Goal: Check status: Check status

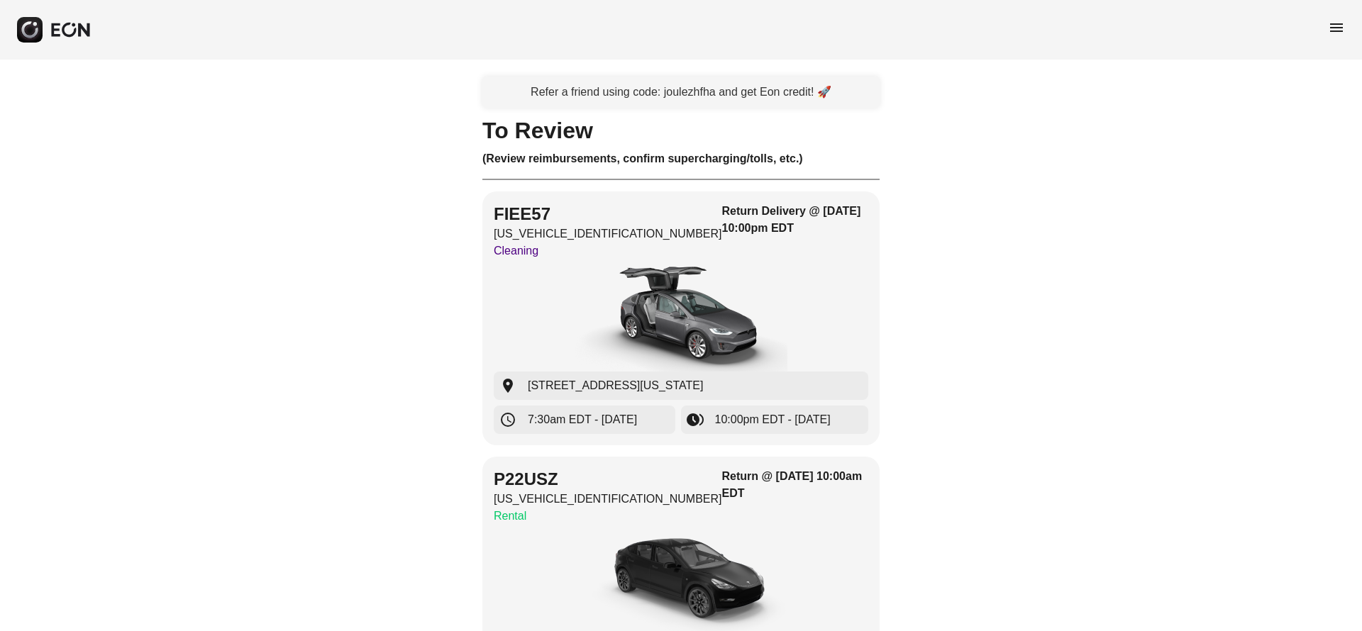
click at [1329, 35] on span "menu" at bounding box center [1336, 27] width 17 height 17
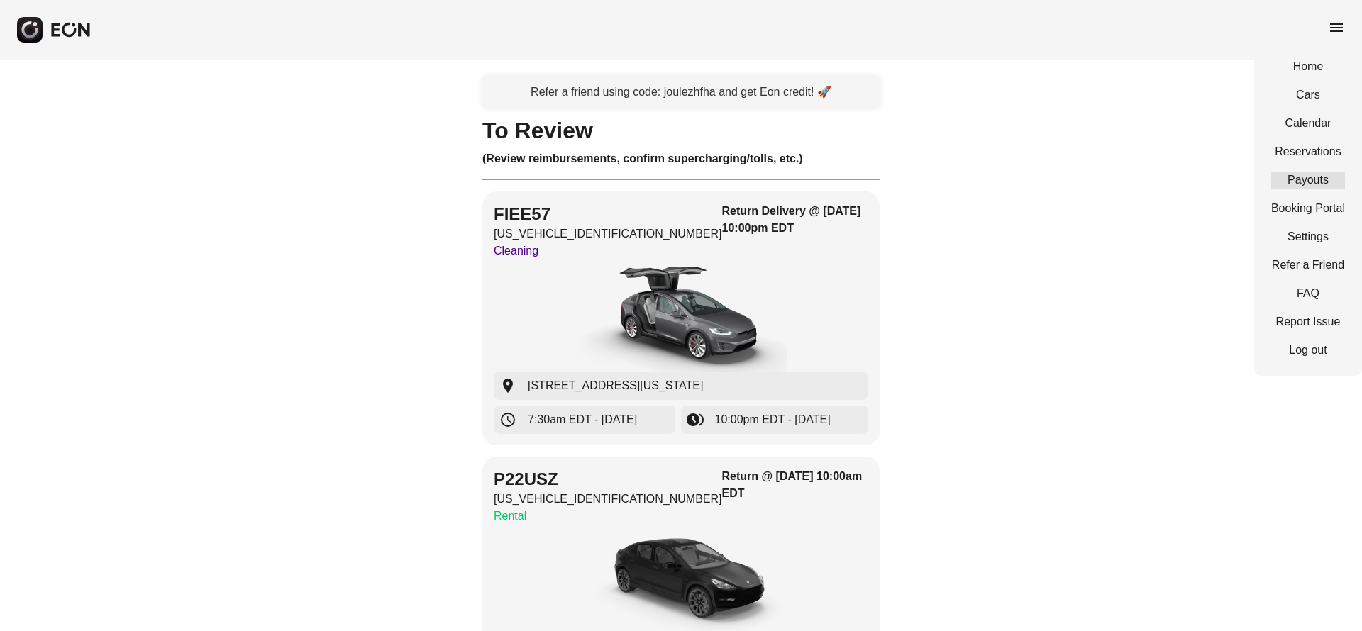
click at [1296, 179] on link "Payouts" at bounding box center [1308, 180] width 74 height 17
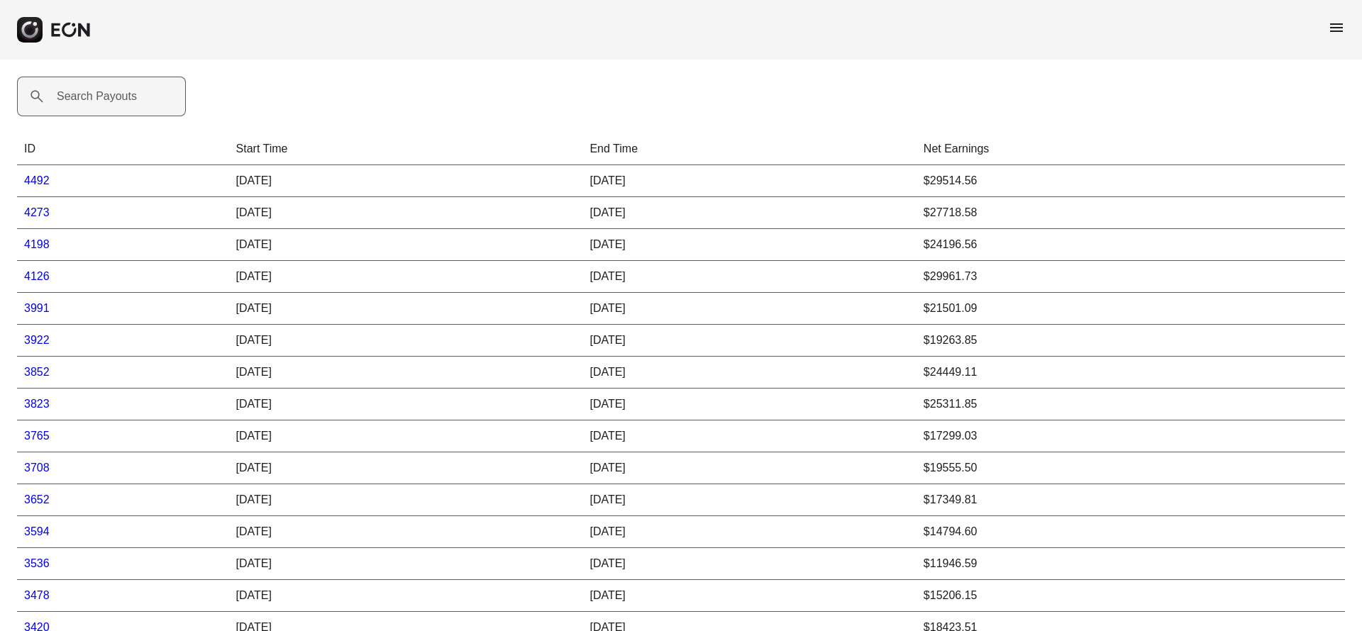
click at [97, 97] on label "Search Payouts" at bounding box center [97, 96] width 80 height 17
click at [97, 97] on Payouts "Search Payouts" at bounding box center [101, 97] width 169 height 40
paste Payouts "*****"
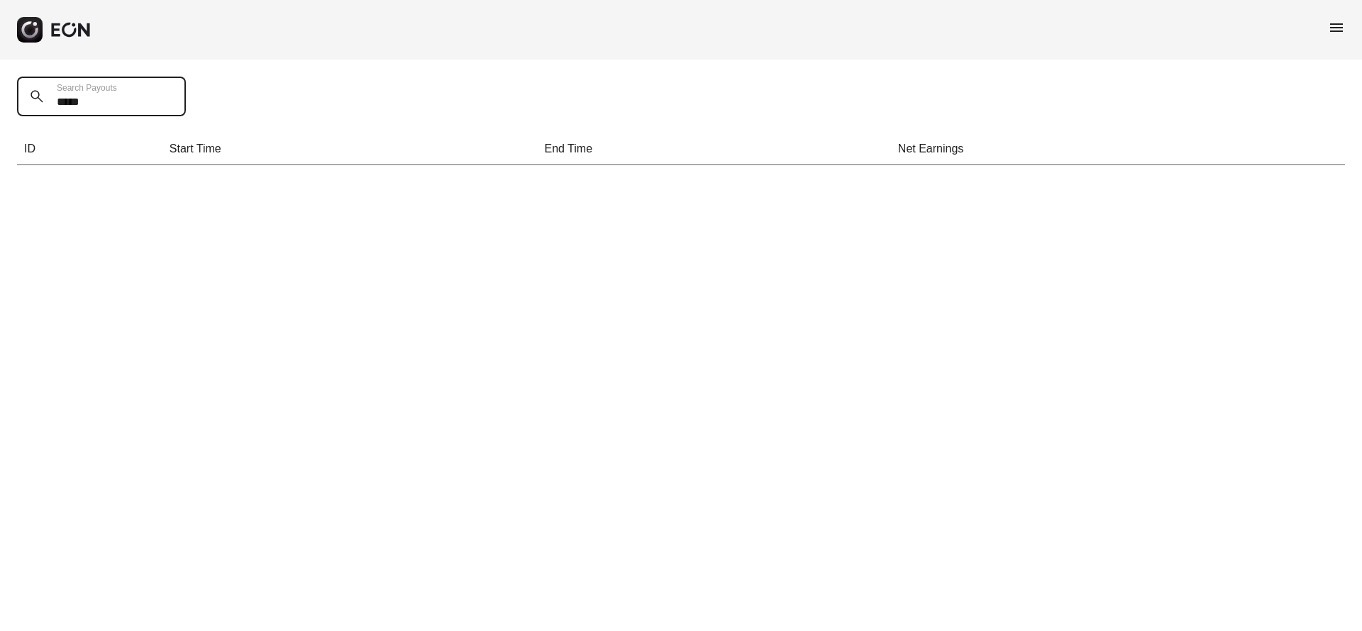
click at [96, 103] on Payouts "*****" at bounding box center [101, 97] width 169 height 40
type Payouts "*****"
click at [33, 96] on icon at bounding box center [36, 96] width 17 height 17
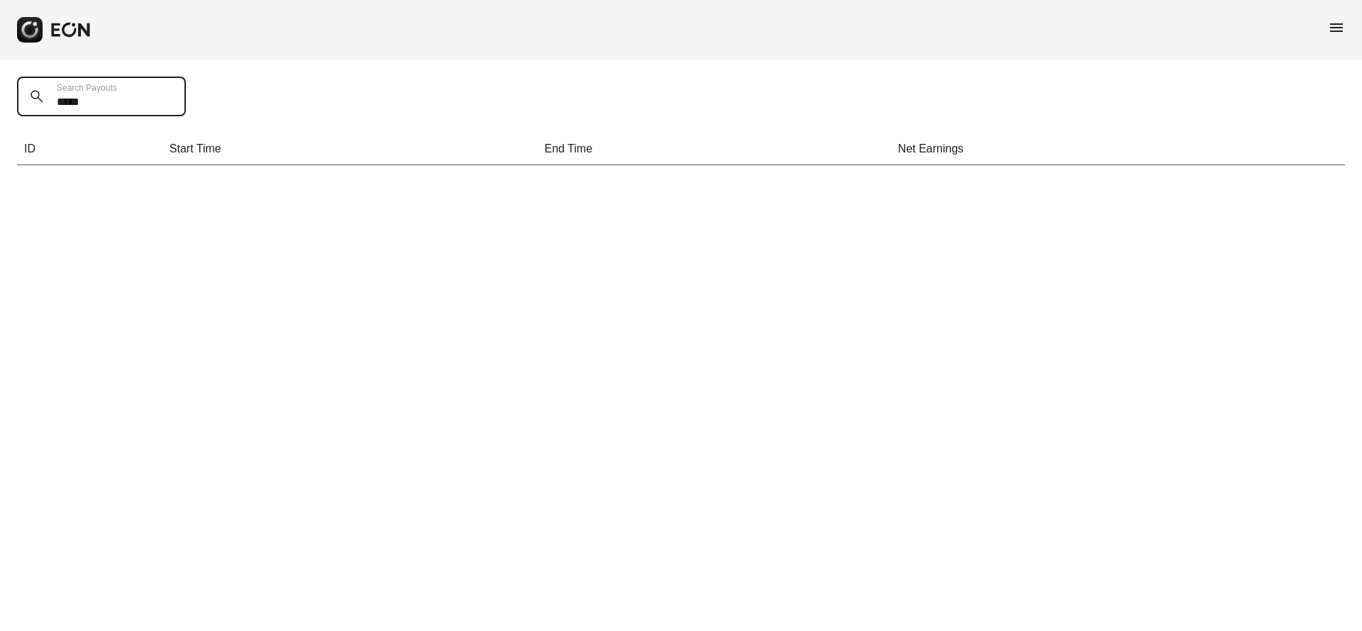
drag, startPoint x: 109, startPoint y: 99, endPoint x: 55, endPoint y: 96, distance: 53.3
click at [55, 96] on Payouts "*****" at bounding box center [101, 97] width 169 height 40
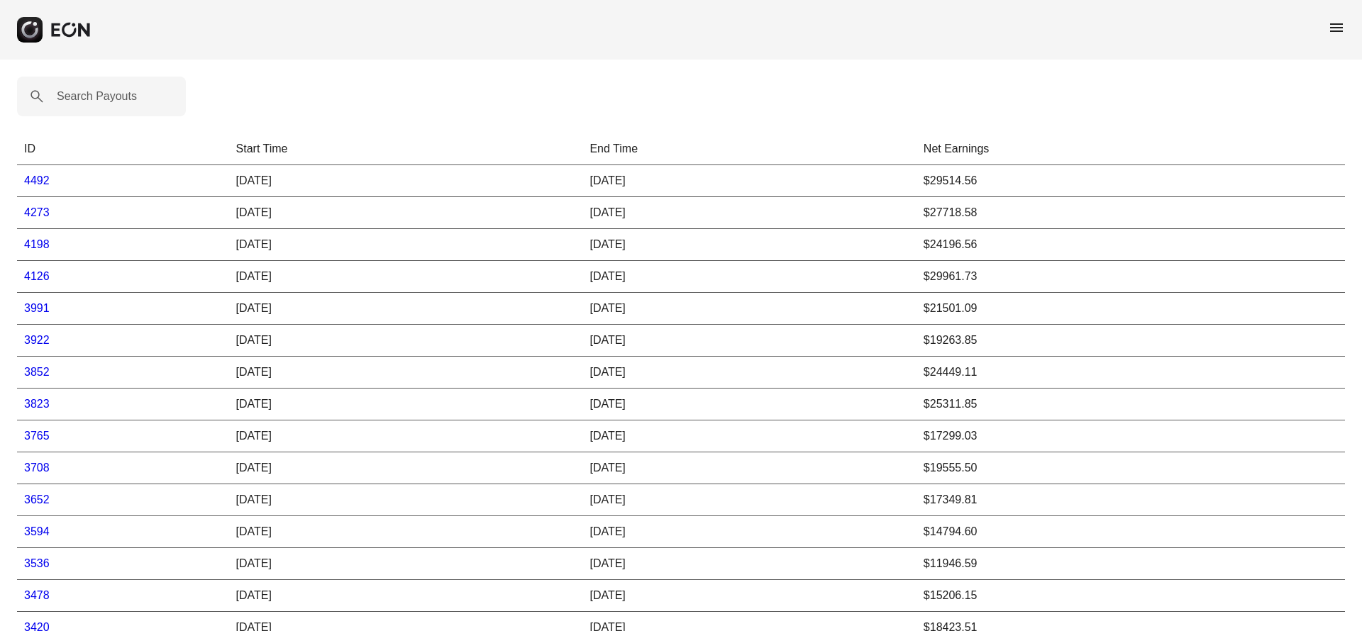
click at [35, 180] on link "4492" at bounding box center [37, 181] width 26 height 12
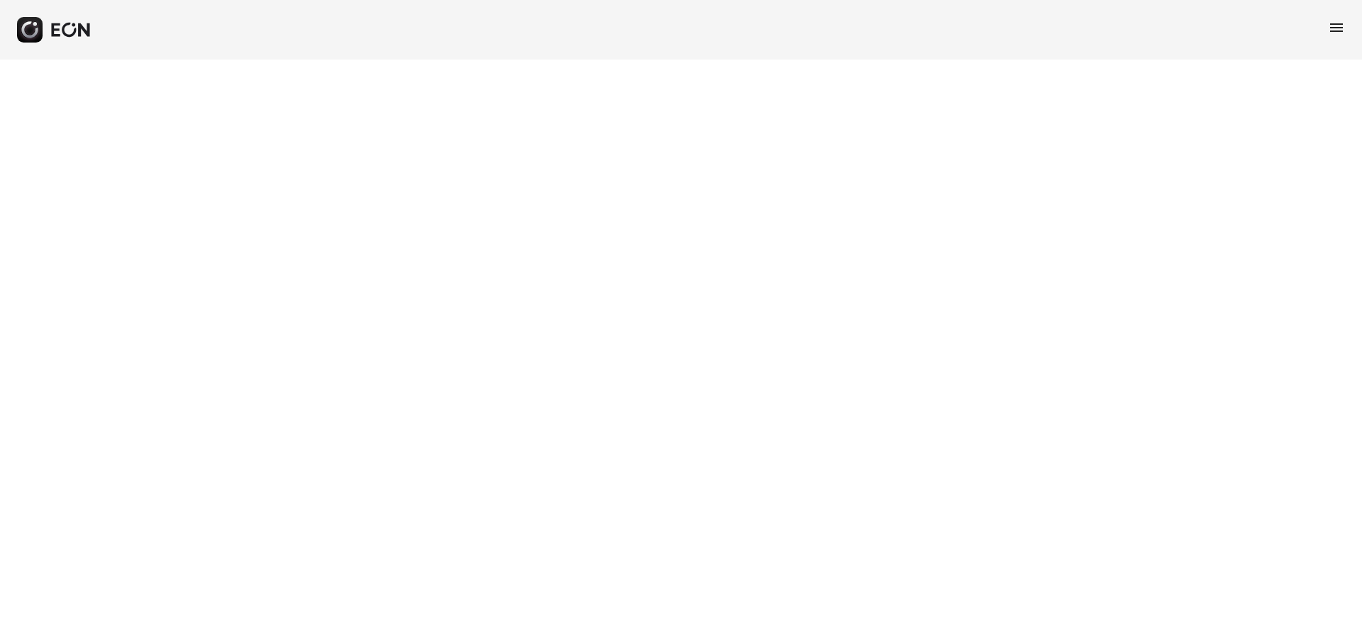
click at [58, 33] on icon "button" at bounding box center [71, 30] width 42 height 16
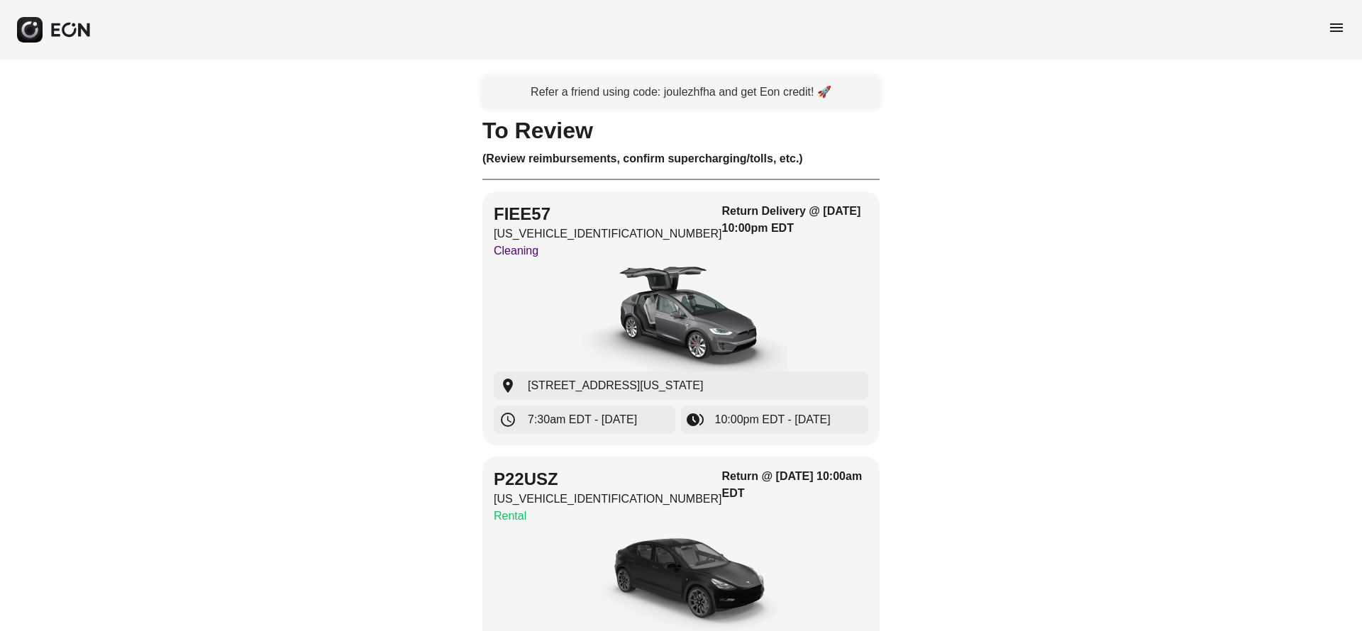
click at [1336, 26] on span "menu" at bounding box center [1336, 27] width 17 height 17
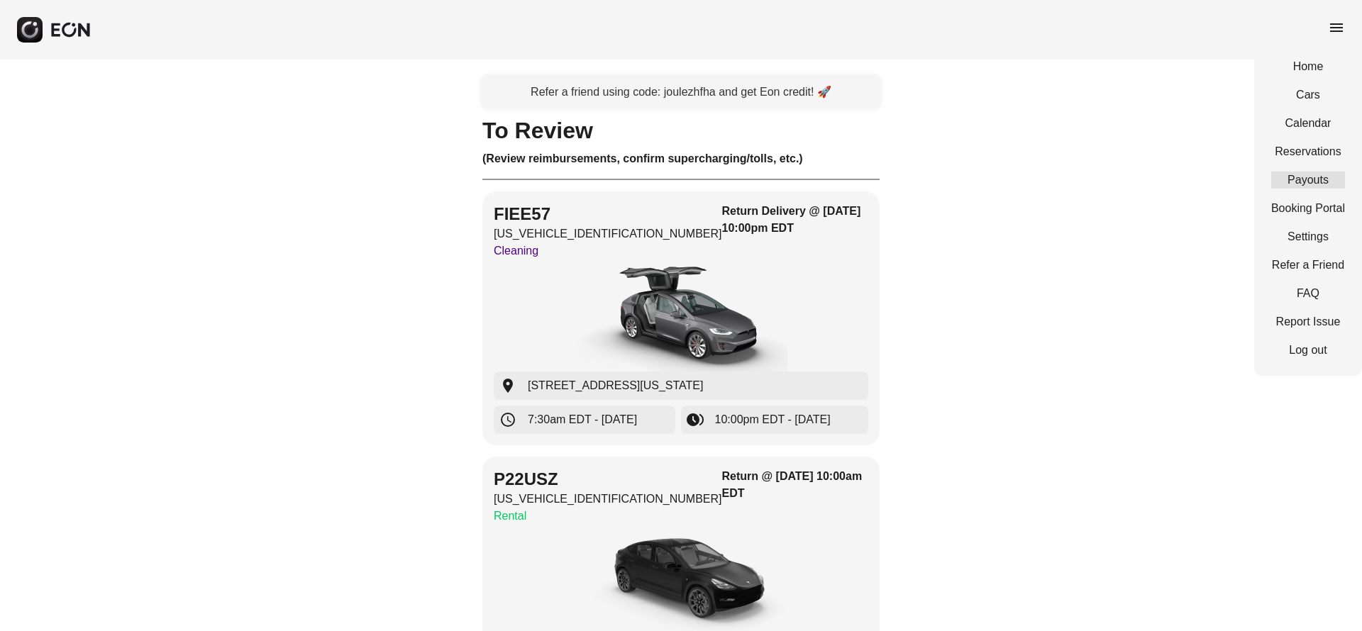
click at [1310, 175] on link "Payouts" at bounding box center [1308, 180] width 74 height 17
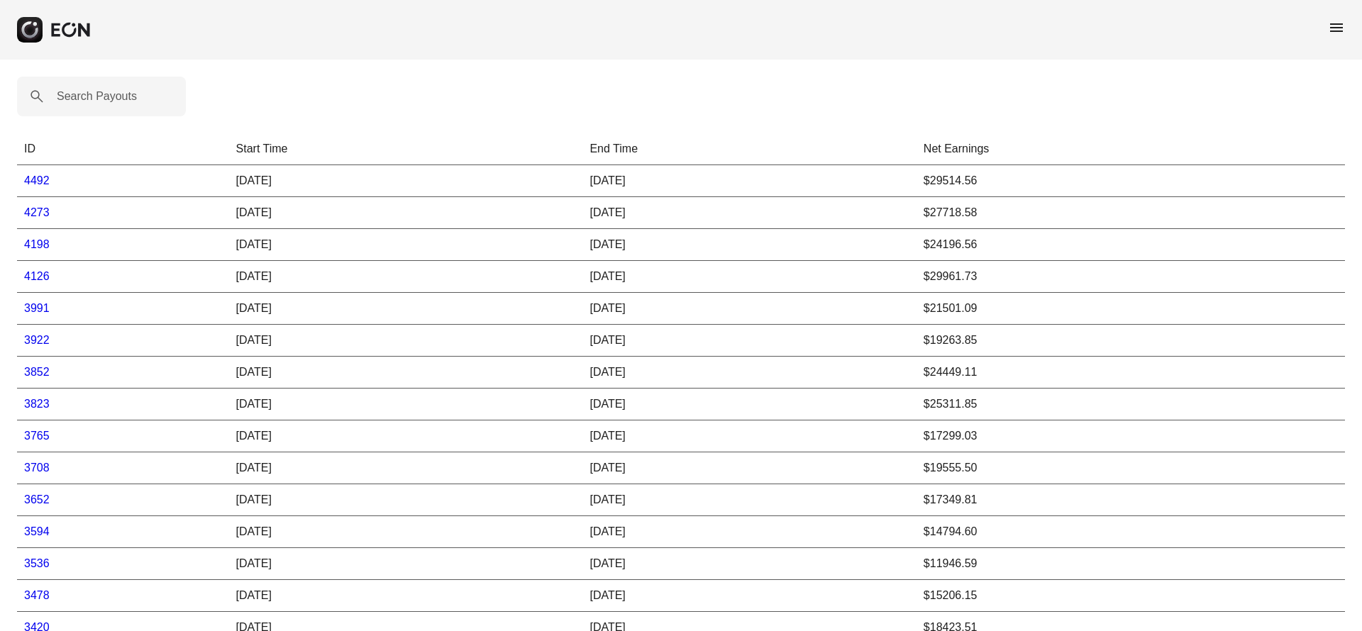
click at [34, 182] on link "4492" at bounding box center [37, 181] width 26 height 12
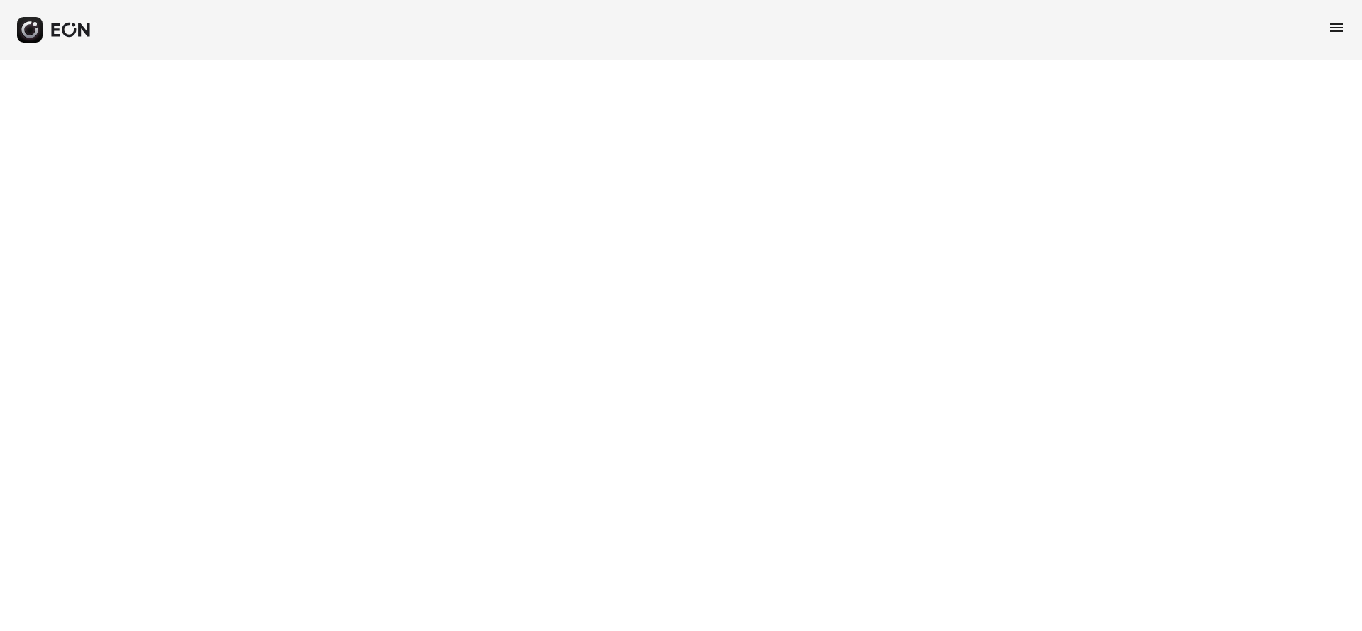
click at [30, 35] on icon "button" at bounding box center [29, 29] width 16 height 16
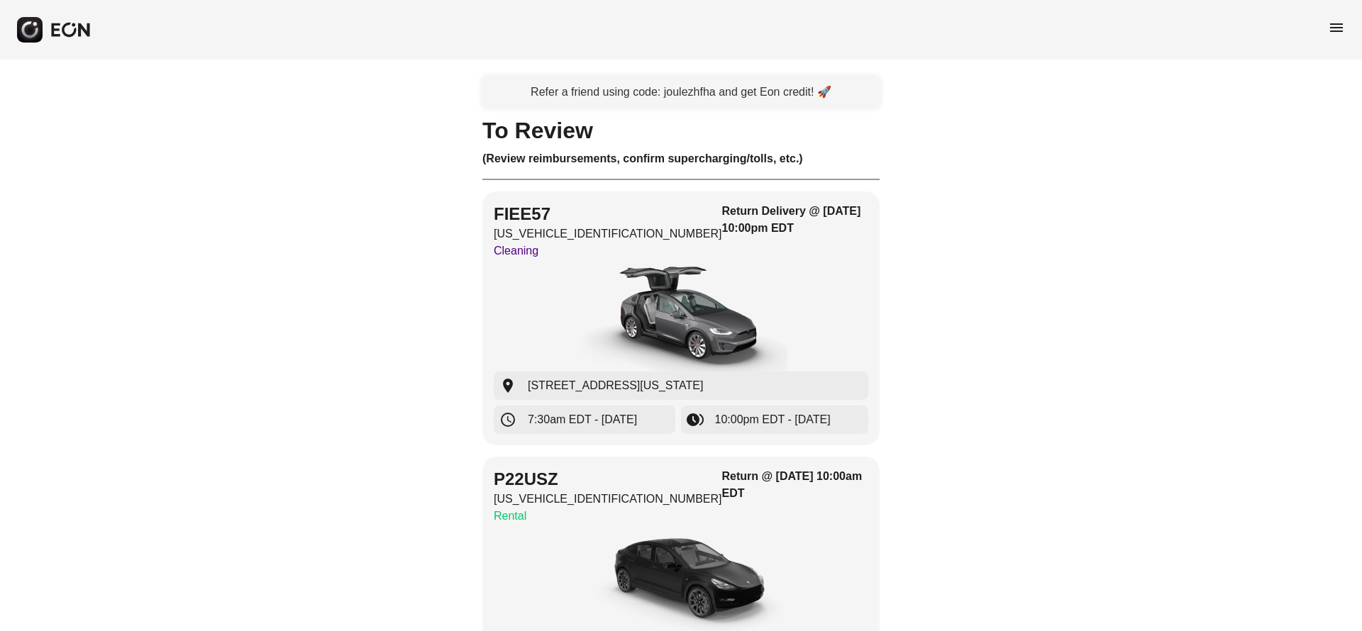
click at [1334, 31] on span "menu" at bounding box center [1336, 27] width 17 height 17
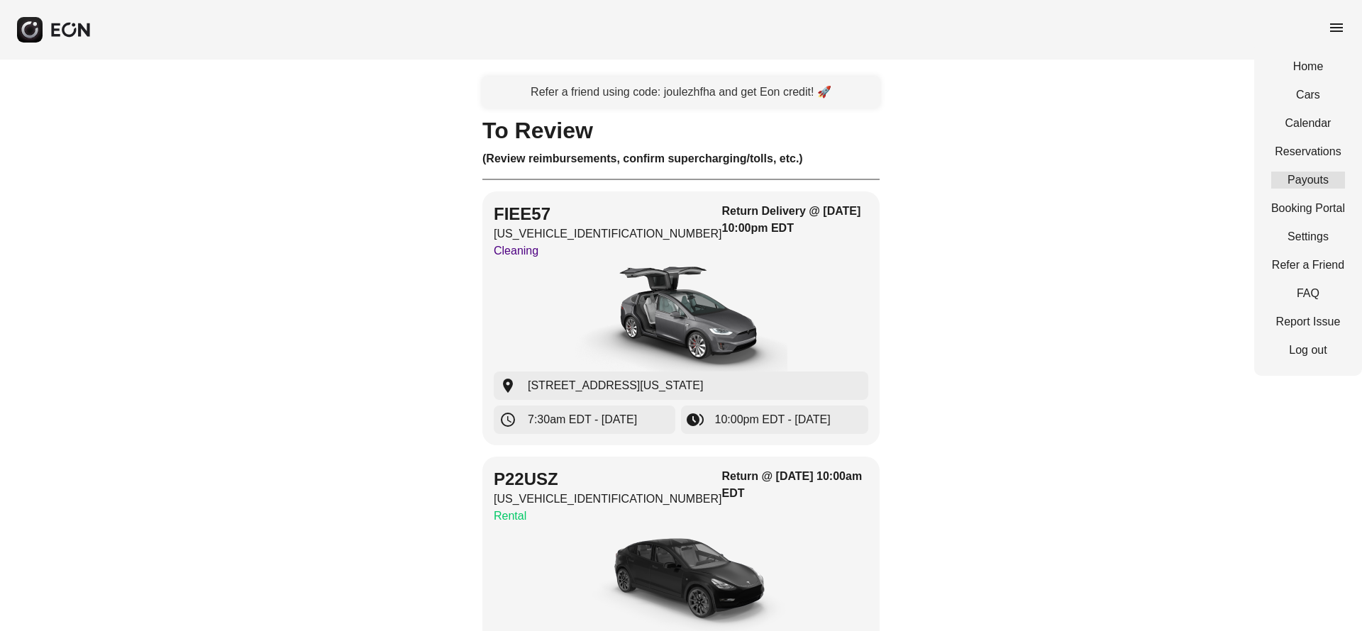
click at [1313, 177] on link "Payouts" at bounding box center [1308, 180] width 74 height 17
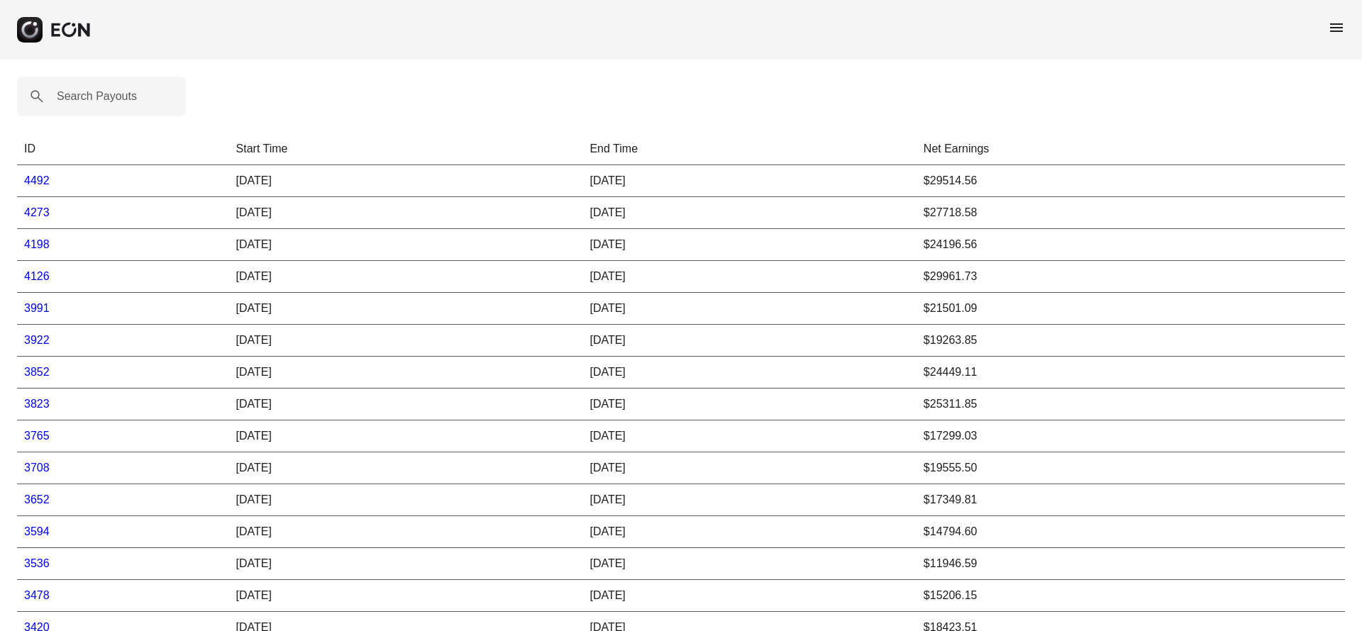
click at [38, 402] on link "3823" at bounding box center [37, 404] width 26 height 12
click at [38, 208] on link "4273" at bounding box center [37, 212] width 26 height 12
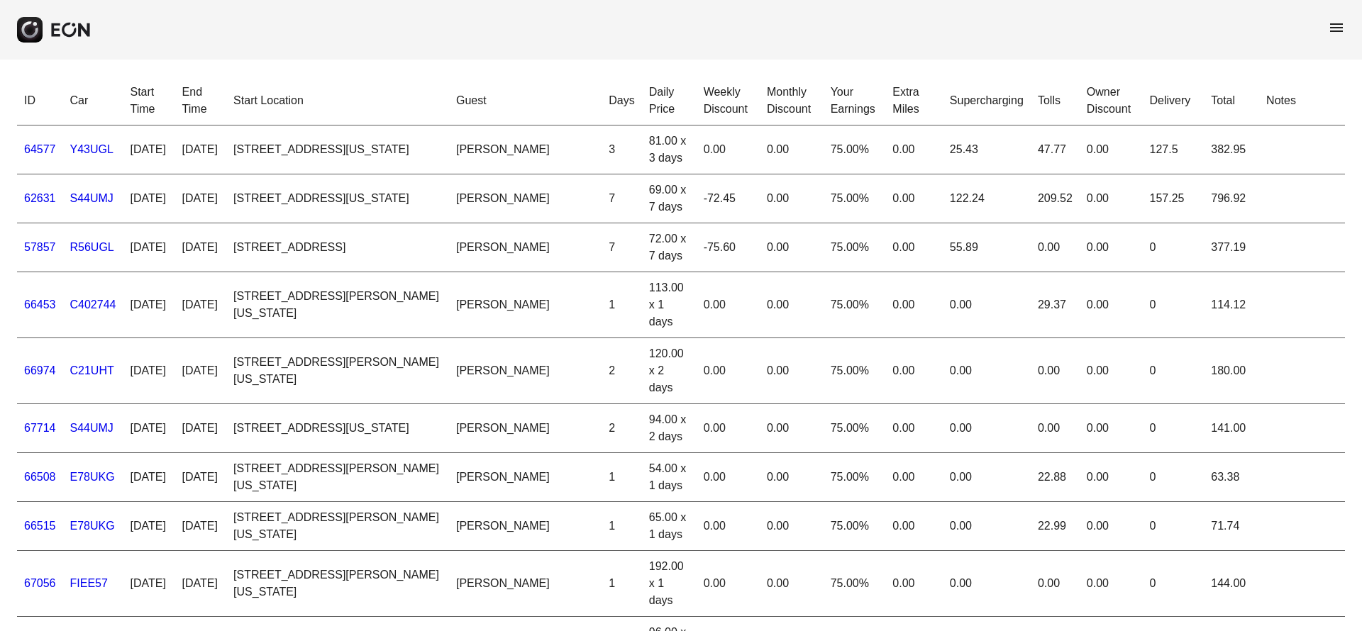
scroll to position [3166, 0]
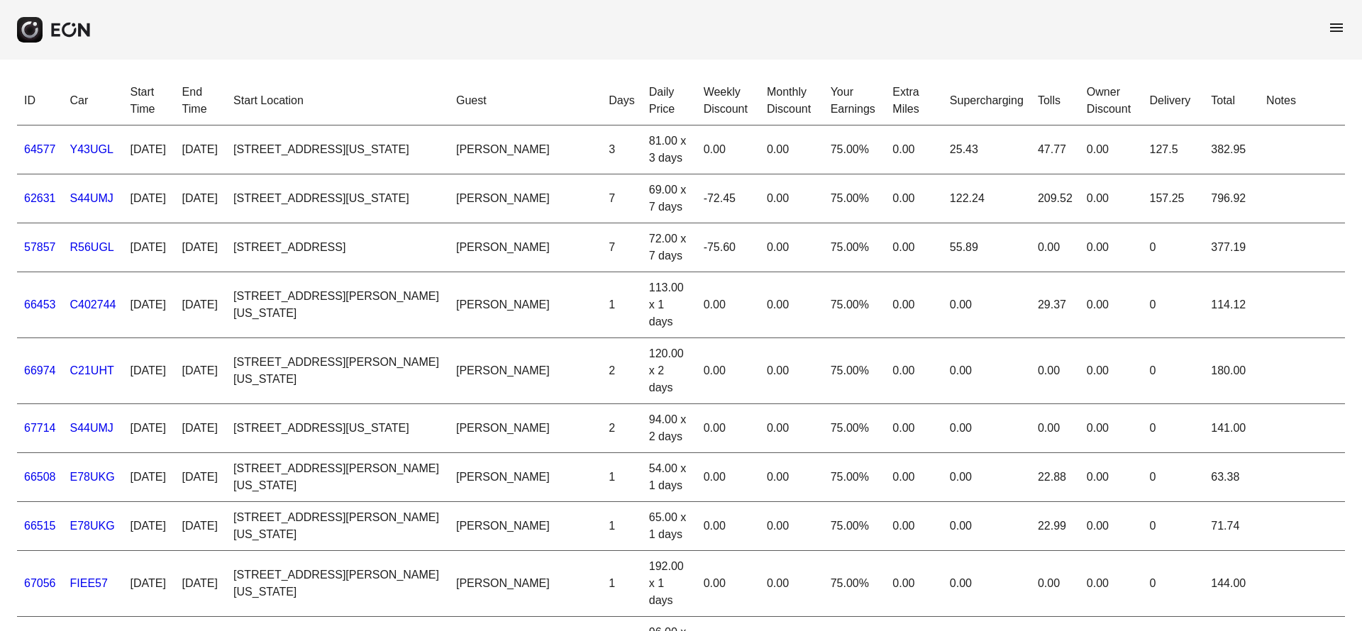
click at [1329, 27] on span "menu" at bounding box center [1336, 27] width 17 height 17
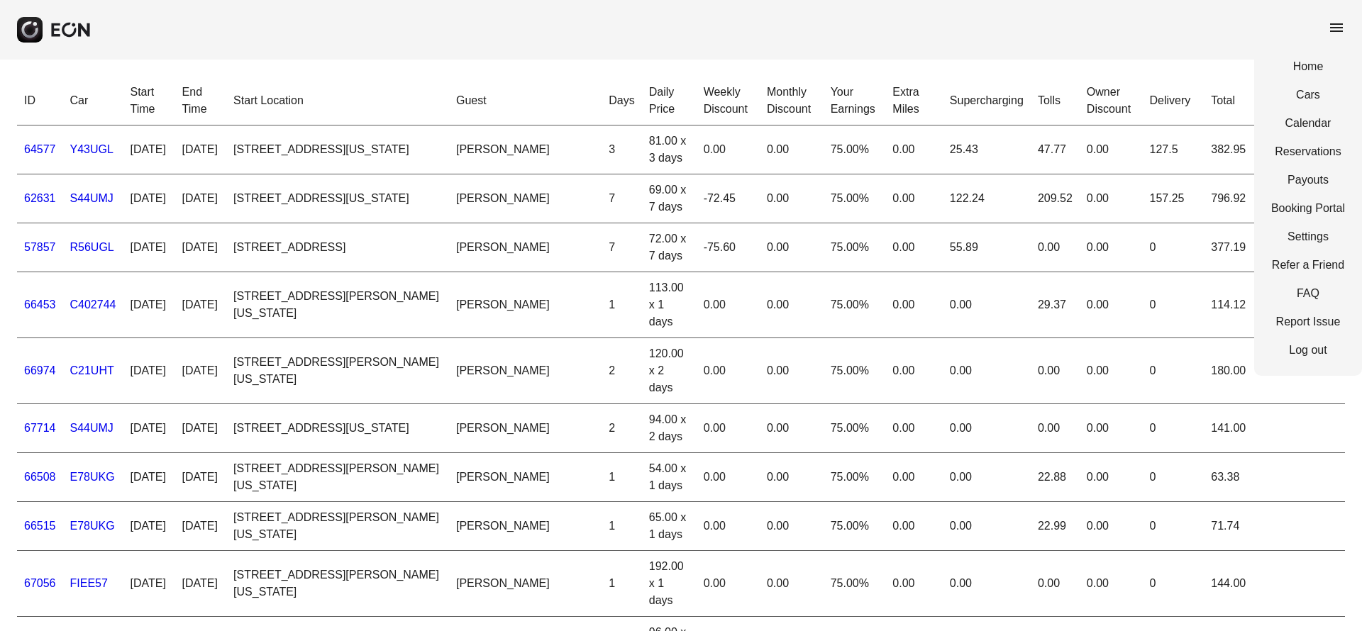
click at [1058, 36] on div "menu Home Cars Calendar Reservations Payouts Booking Portal Settings Refer a Fr…" at bounding box center [681, 30] width 1362 height 60
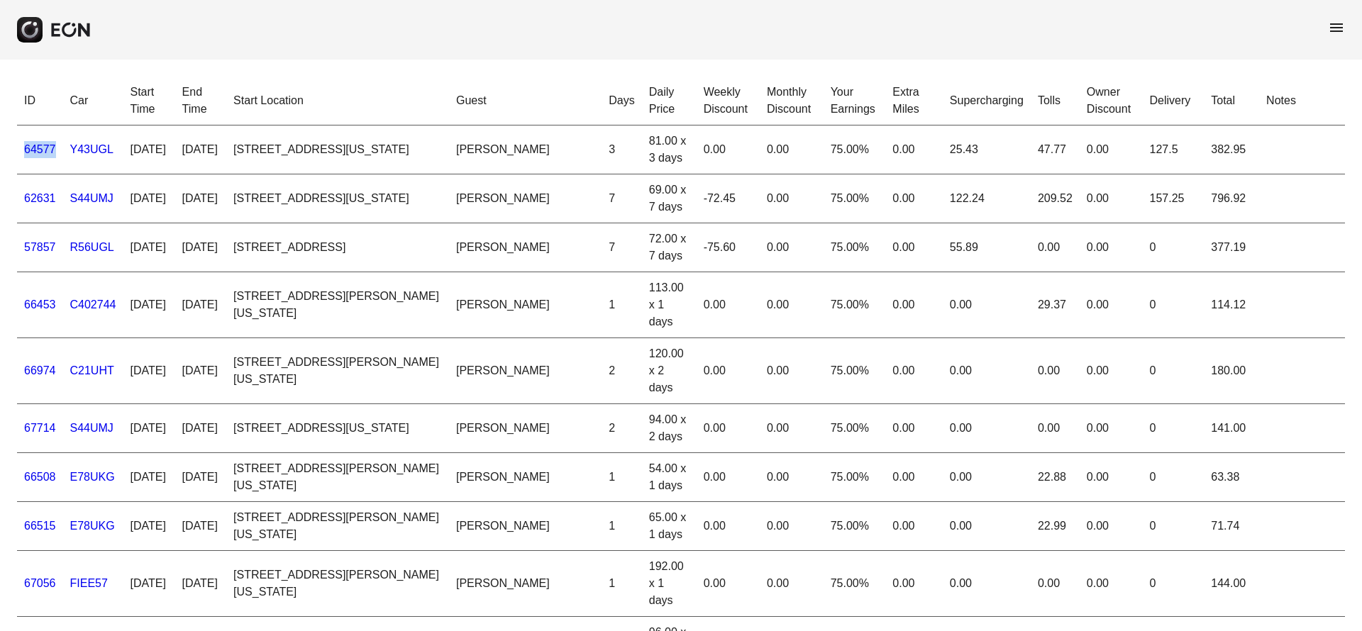
drag, startPoint x: 21, startPoint y: 150, endPoint x: 55, endPoint y: 145, distance: 33.7
click at [55, 145] on td "64577" at bounding box center [40, 150] width 46 height 49
copy link "64577"
drag, startPoint x: 19, startPoint y: 199, endPoint x: 54, endPoint y: 200, distance: 34.8
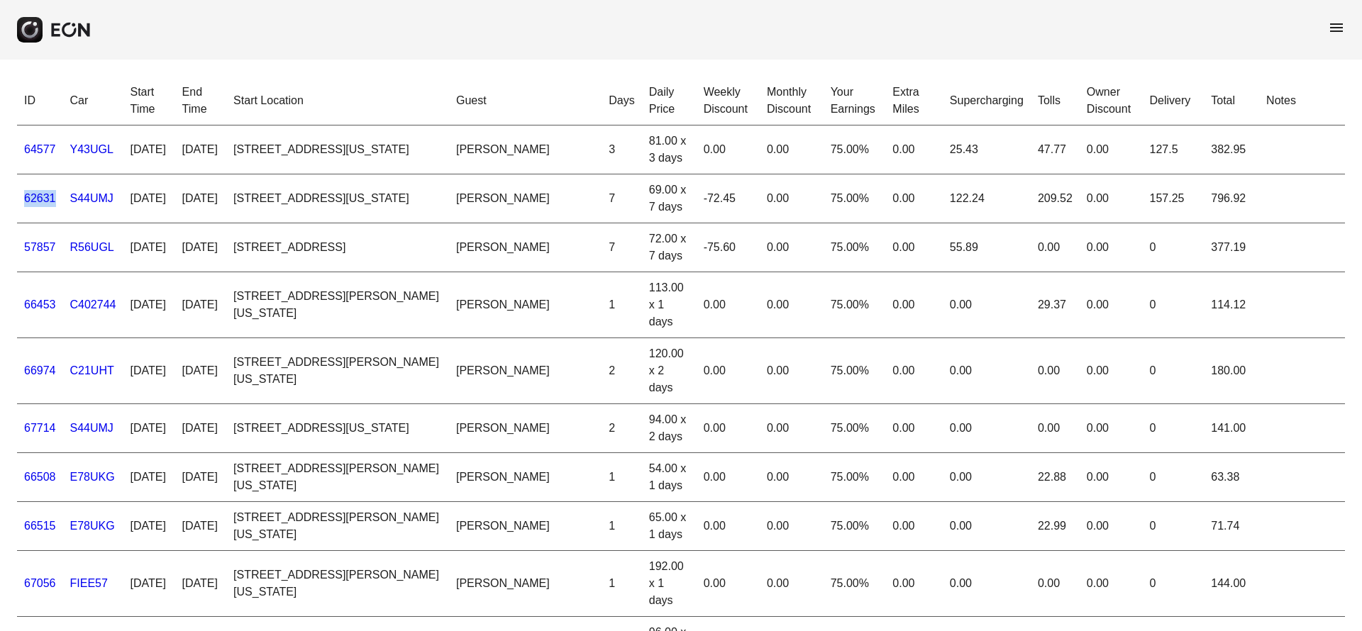
click at [54, 200] on td "62631" at bounding box center [40, 199] width 46 height 49
copy link "62631"
drag, startPoint x: 22, startPoint y: 250, endPoint x: 55, endPoint y: 249, distance: 32.6
click at [55, 249] on td "57857" at bounding box center [40, 247] width 46 height 49
copy link "57857"
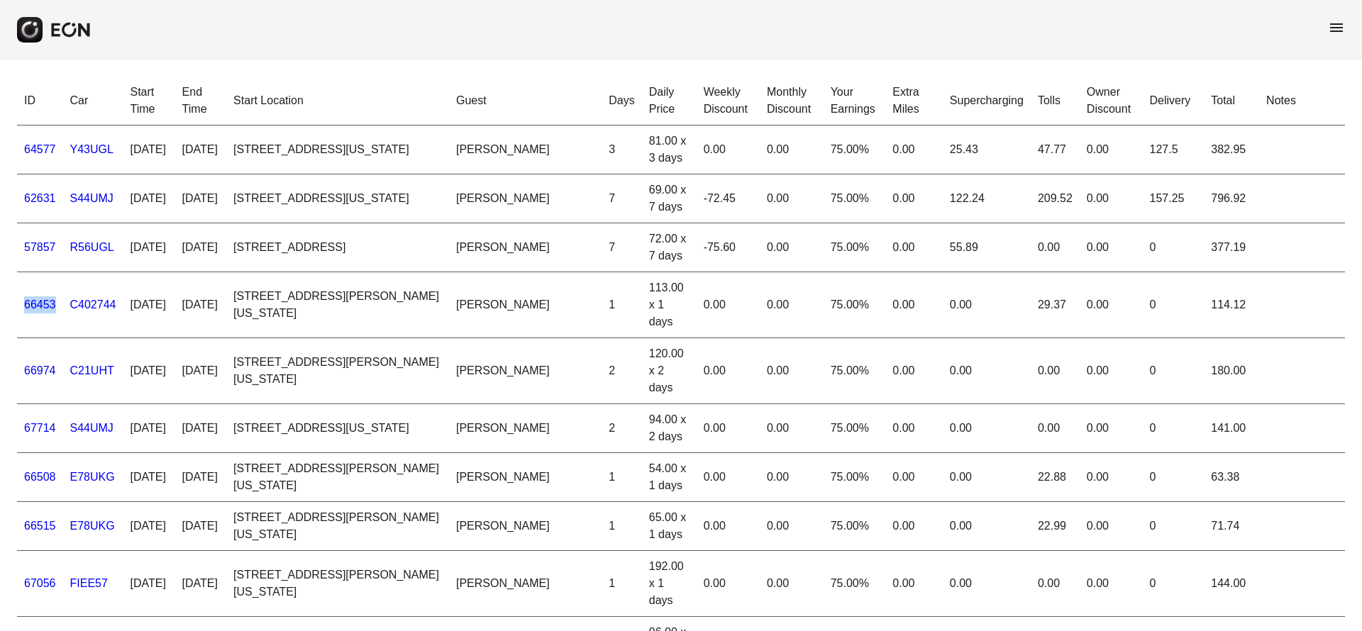
drag, startPoint x: 21, startPoint y: 297, endPoint x: 55, endPoint y: 297, distance: 33.3
click at [55, 297] on td "66453" at bounding box center [40, 305] width 46 height 66
copy link "66453"
drag, startPoint x: 23, startPoint y: 446, endPoint x: 55, endPoint y: 448, distance: 32.0
click at [55, 453] on td "66508" at bounding box center [40, 477] width 46 height 49
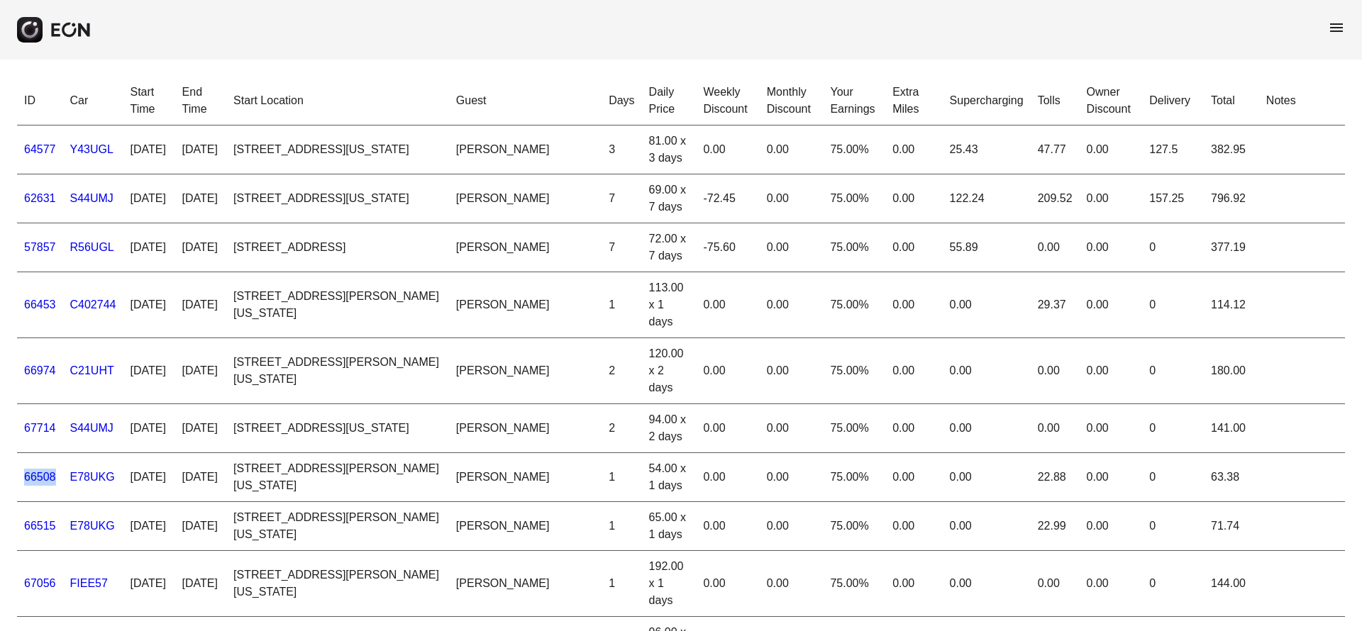
copy link "66508"
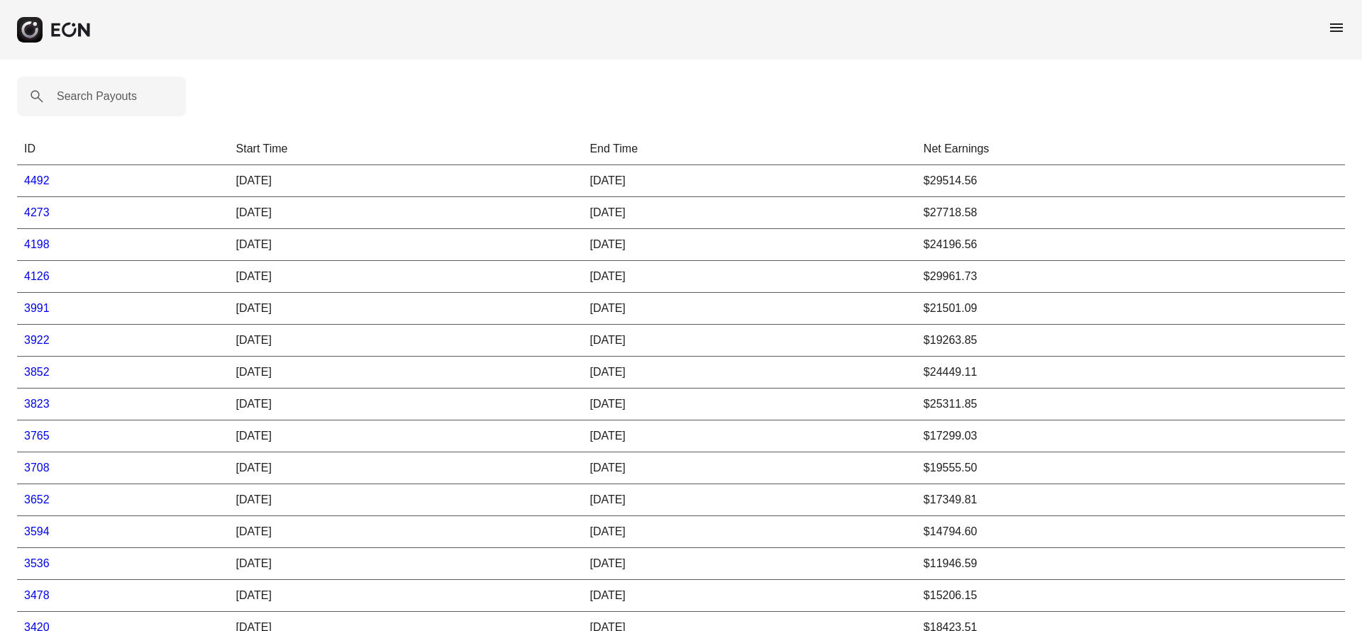
click at [35, 177] on link "4492" at bounding box center [37, 181] width 26 height 12
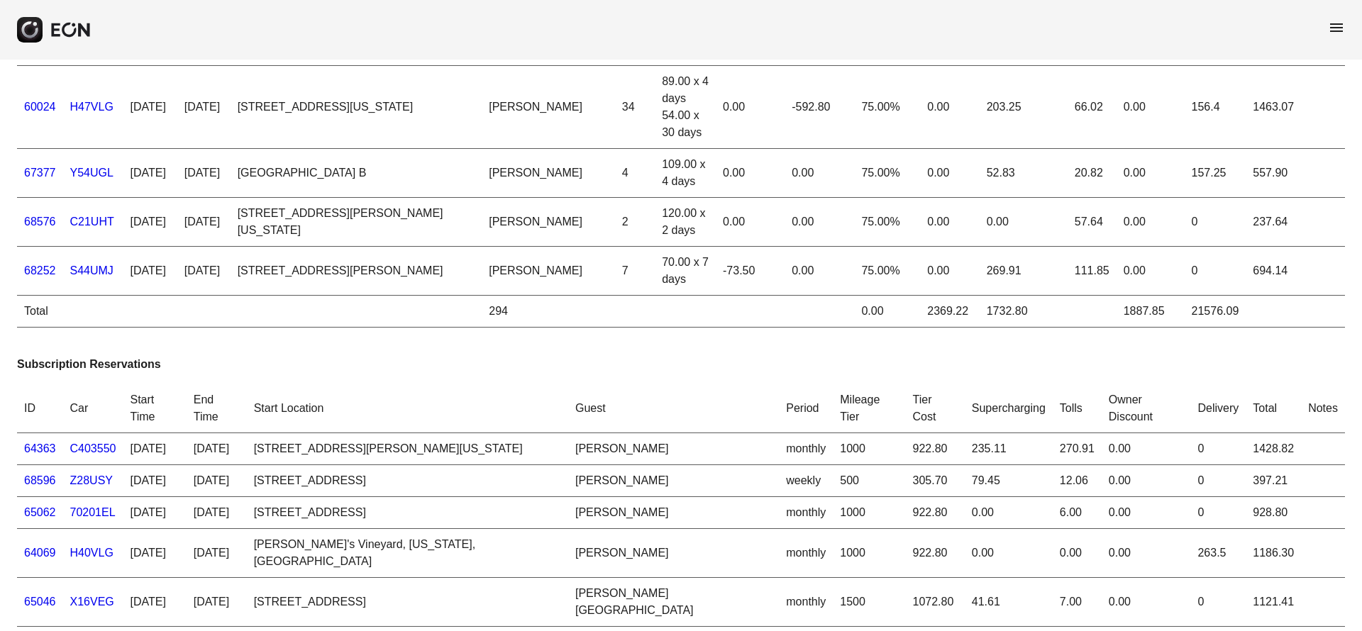
scroll to position [3502, 0]
